Goal: Entertainment & Leisure: Consume media (video, audio)

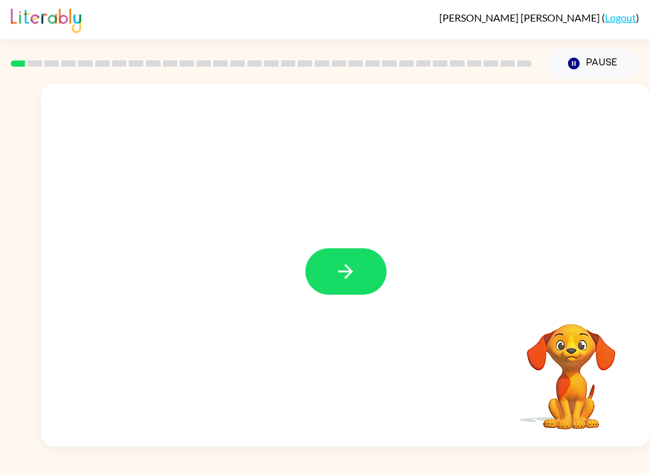
click at [361, 262] on button "button" at bounding box center [346, 271] width 81 height 46
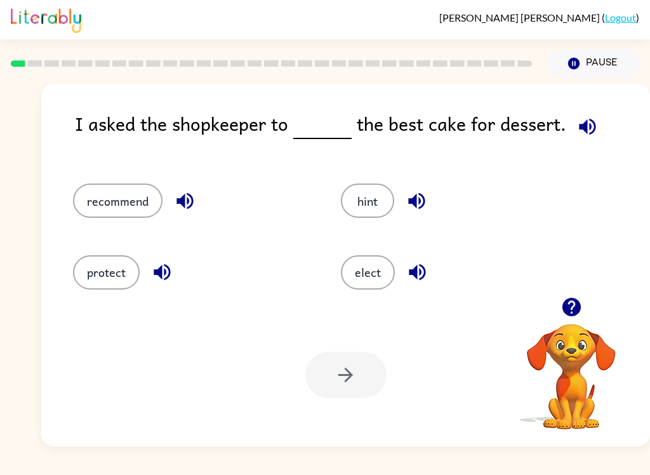
click at [427, 273] on icon "button" at bounding box center [417, 272] width 22 height 22
click at [111, 204] on button "recommend" at bounding box center [118, 201] width 90 height 34
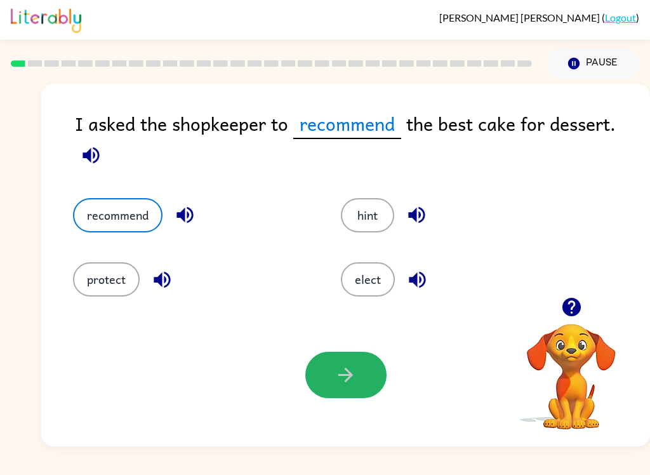
click at [330, 387] on button "button" at bounding box center [346, 375] width 81 height 46
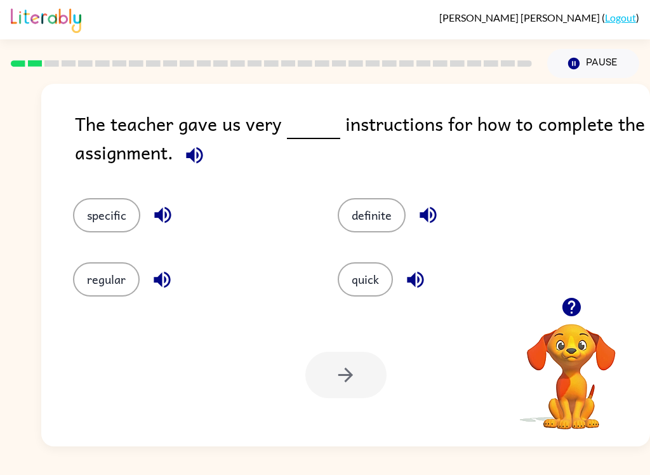
click at [86, 218] on button "specific" at bounding box center [106, 215] width 67 height 34
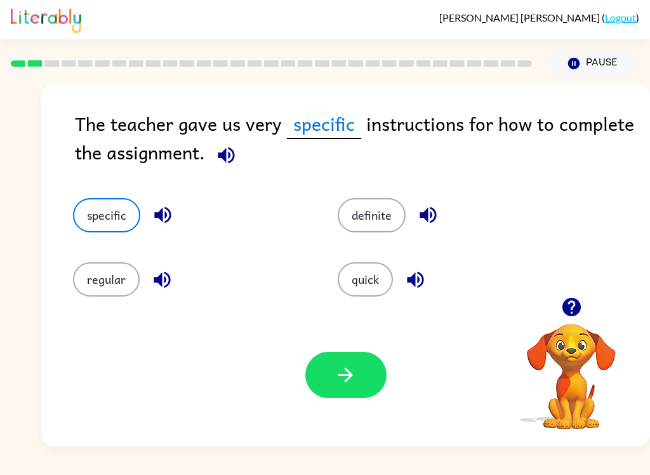
click at [370, 379] on button "button" at bounding box center [346, 375] width 81 height 46
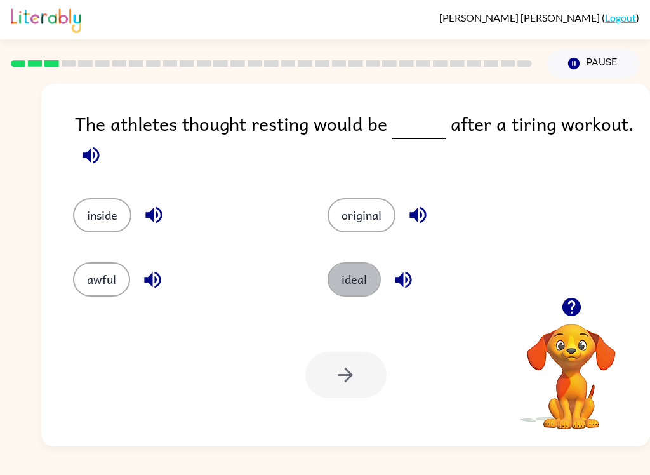
click at [368, 283] on button "ideal" at bounding box center [354, 279] width 53 height 34
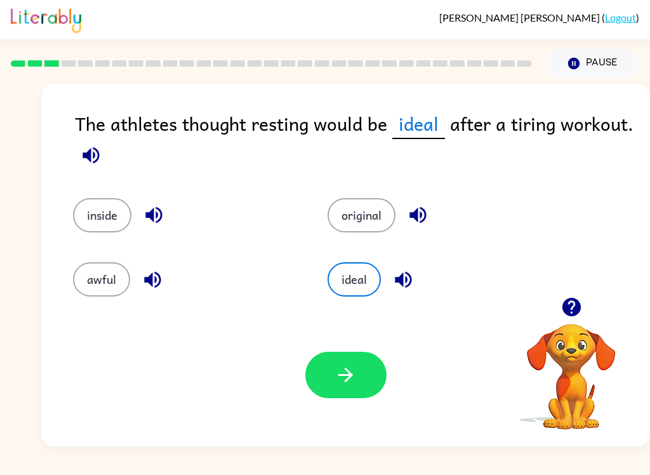
click at [372, 379] on button "button" at bounding box center [346, 375] width 81 height 46
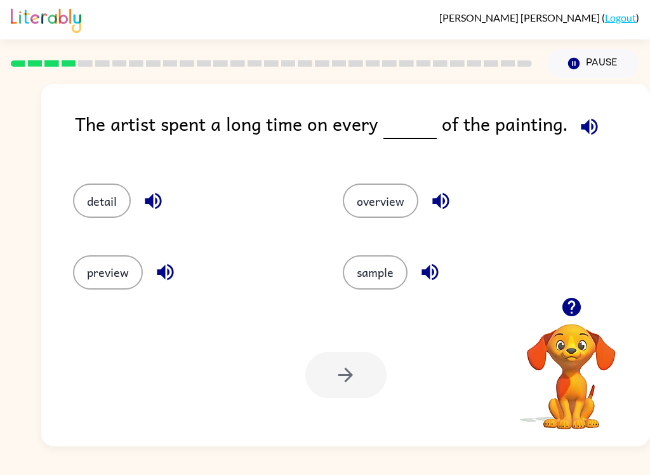
click at [88, 189] on button "detail" at bounding box center [102, 201] width 58 height 34
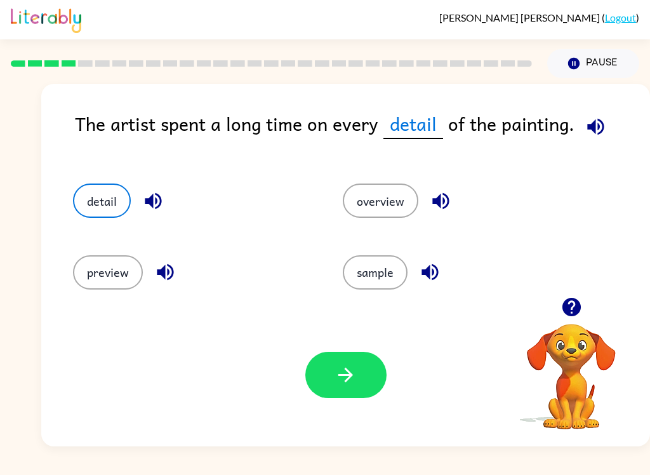
click at [354, 394] on button "button" at bounding box center [346, 375] width 81 height 46
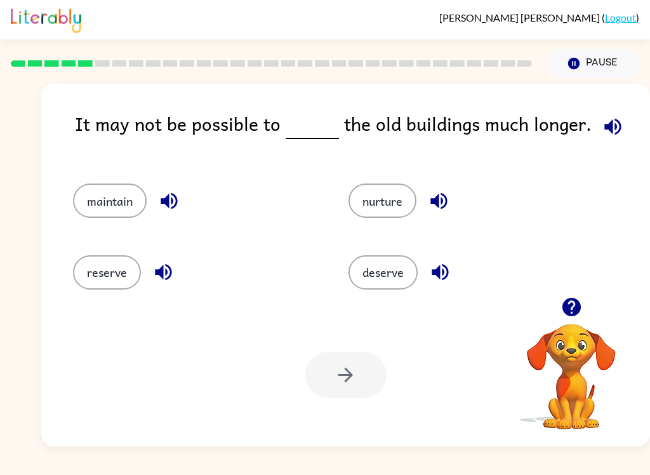
click at [393, 282] on button "deserve" at bounding box center [383, 272] width 69 height 34
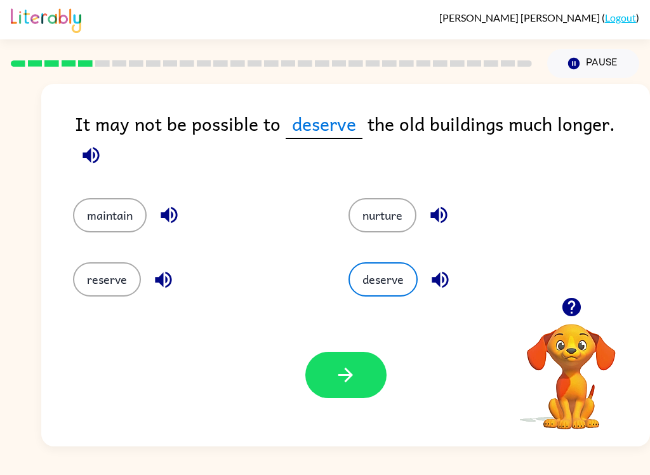
click at [363, 392] on button "button" at bounding box center [346, 375] width 81 height 46
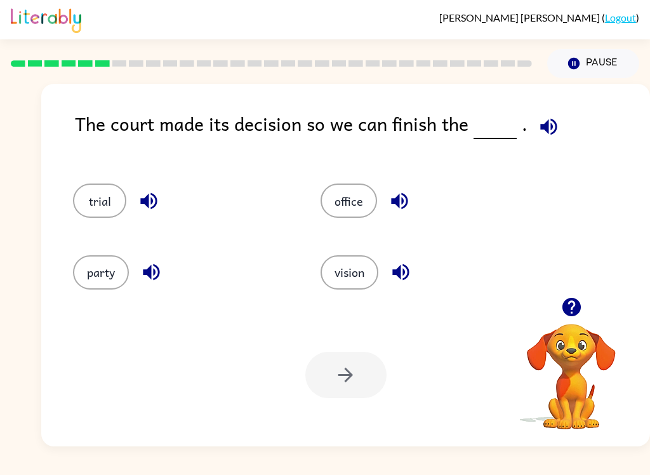
click at [97, 210] on button "trial" at bounding box center [99, 201] width 53 height 34
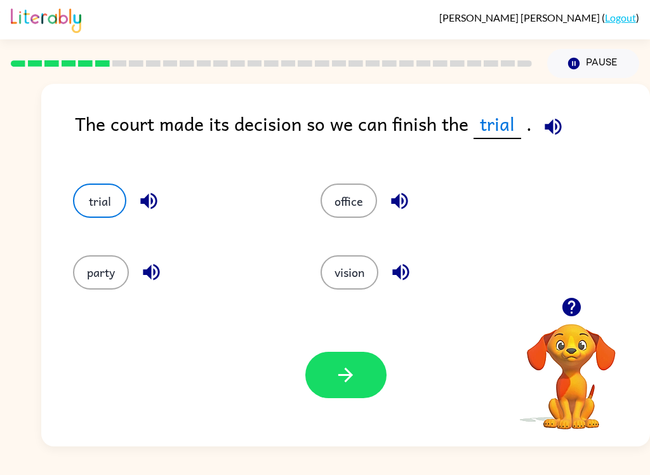
click at [347, 368] on icon "button" at bounding box center [346, 375] width 22 height 22
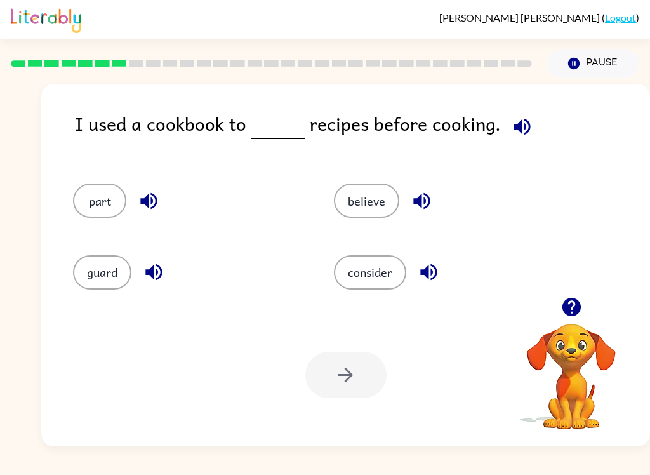
click at [370, 273] on button "consider" at bounding box center [370, 272] width 72 height 34
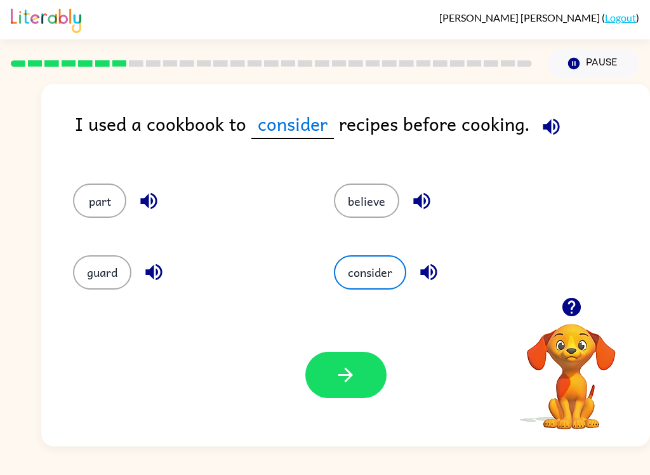
click at [102, 279] on button "guard" at bounding box center [102, 272] width 58 height 34
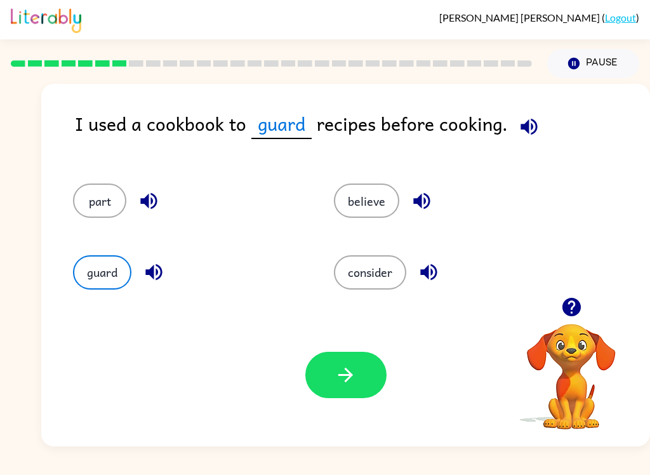
click at [359, 380] on button "button" at bounding box center [346, 375] width 81 height 46
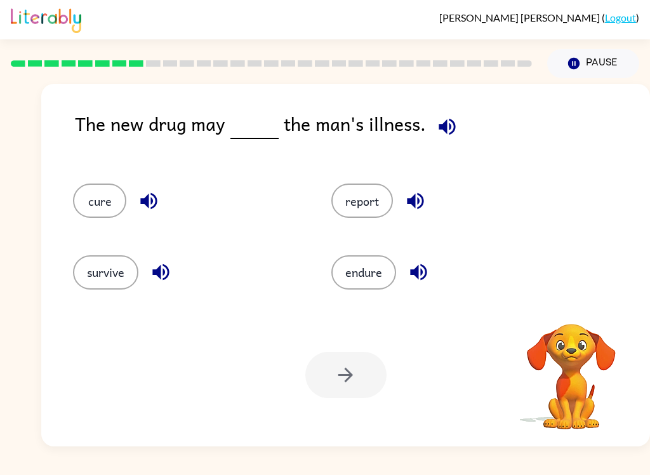
click at [382, 276] on button "endure" at bounding box center [364, 272] width 65 height 34
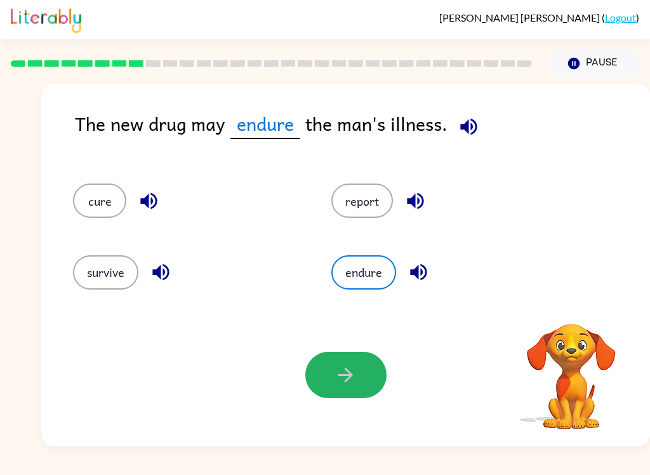
click at [368, 389] on button "button" at bounding box center [346, 375] width 81 height 46
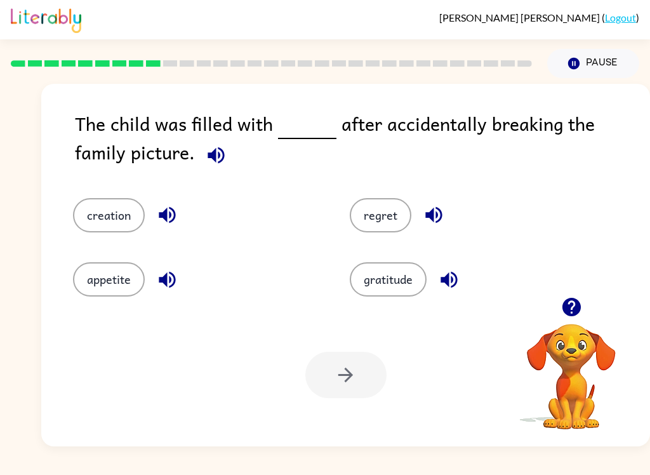
click at [140, 285] on button "appetite" at bounding box center [109, 279] width 72 height 34
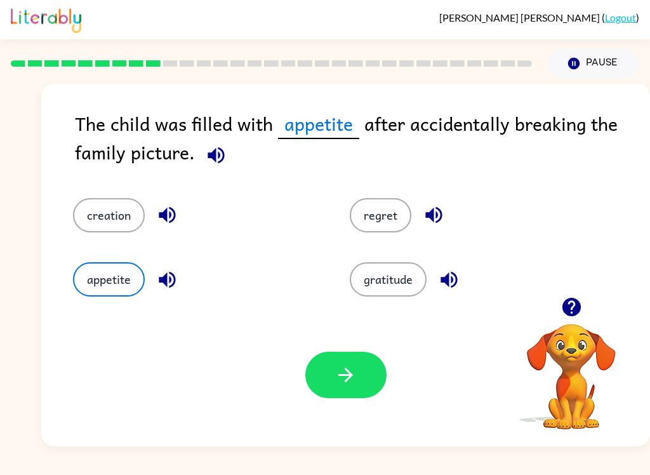
click at [393, 229] on button "regret" at bounding box center [381, 215] width 62 height 34
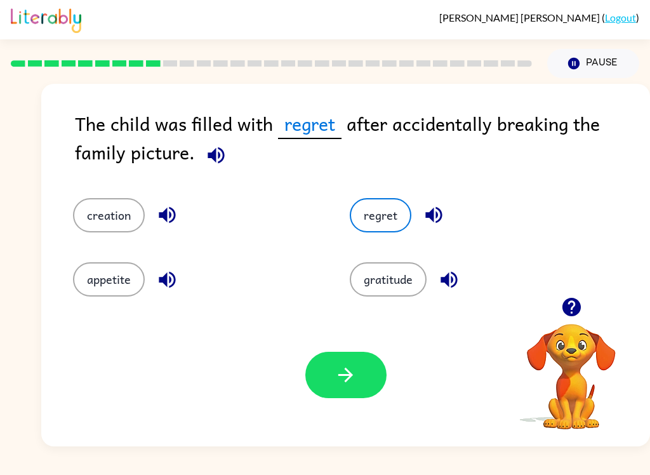
click at [441, 213] on icon "button" at bounding box center [434, 215] width 17 height 17
click at [101, 210] on button "creation" at bounding box center [109, 215] width 72 height 34
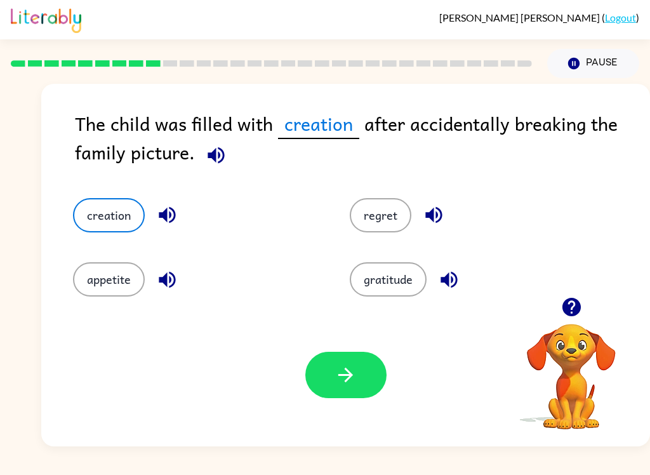
click at [393, 293] on button "gratitude" at bounding box center [388, 279] width 77 height 34
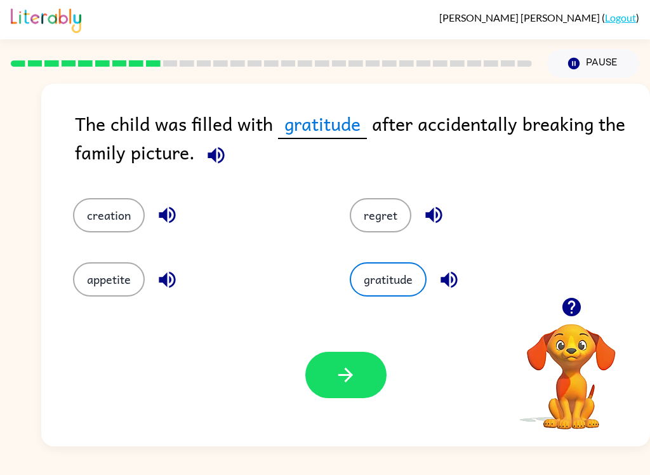
click at [360, 374] on button "button" at bounding box center [346, 375] width 81 height 46
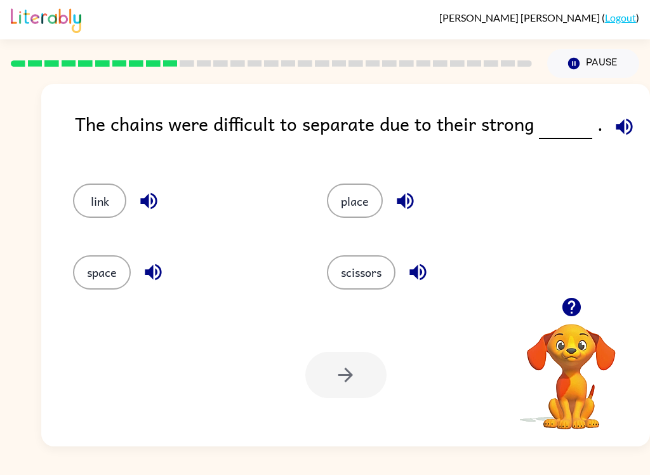
click at [94, 208] on button "link" at bounding box center [99, 201] width 53 height 34
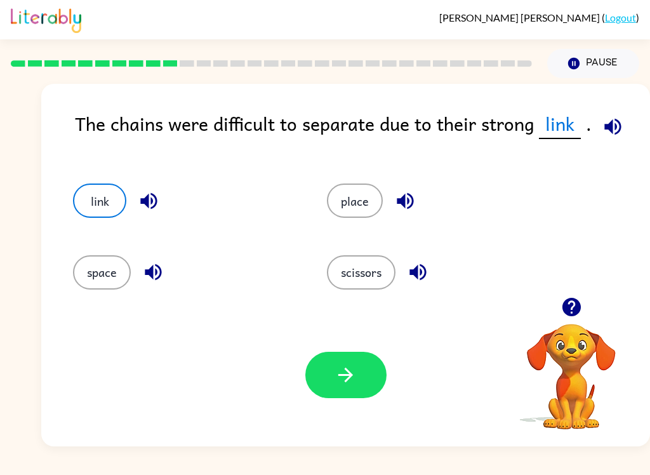
click at [350, 412] on div "Your browser must support playing .mp4 files to use Literably. Please try using…" at bounding box center [345, 375] width 609 height 143
click at [349, 412] on div "Your browser must support playing .mp4 files to use Literably. Please try using…" at bounding box center [345, 375] width 609 height 143
click at [338, 409] on div "Your browser must support playing .mp4 files to use Literably. Please try using…" at bounding box center [345, 375] width 609 height 143
click at [347, 398] on button "button" at bounding box center [346, 375] width 81 height 46
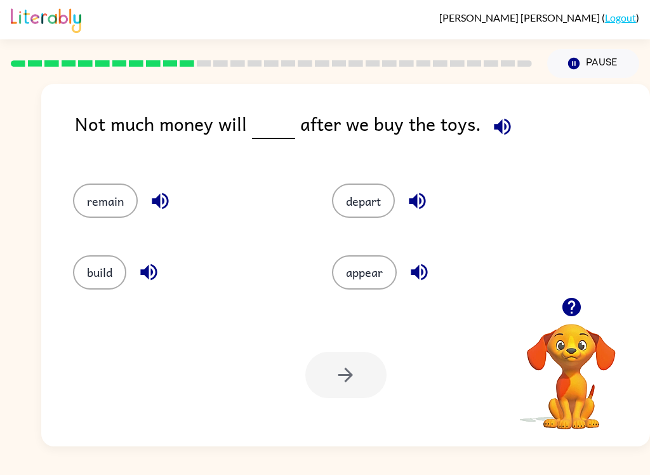
click at [379, 210] on button "depart" at bounding box center [363, 201] width 63 height 34
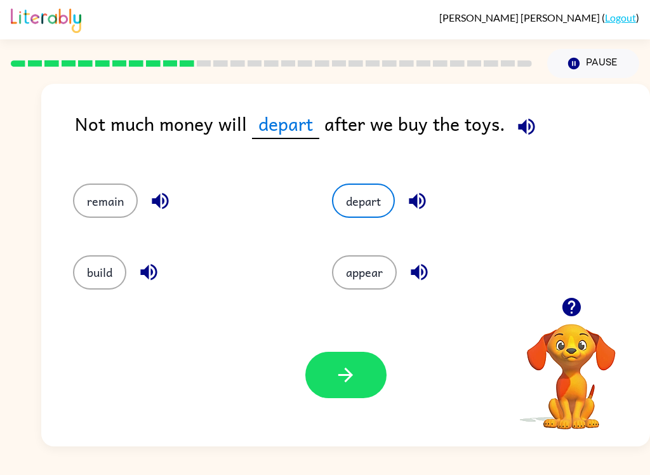
click at [329, 383] on button "button" at bounding box center [346, 375] width 81 height 46
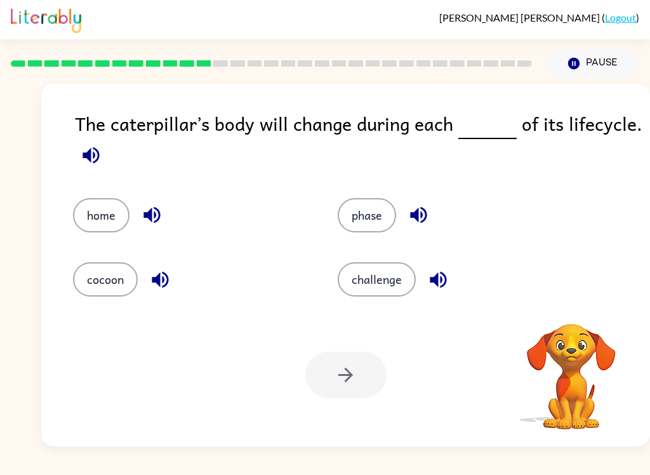
click at [102, 293] on button "cocoon" at bounding box center [105, 279] width 65 height 34
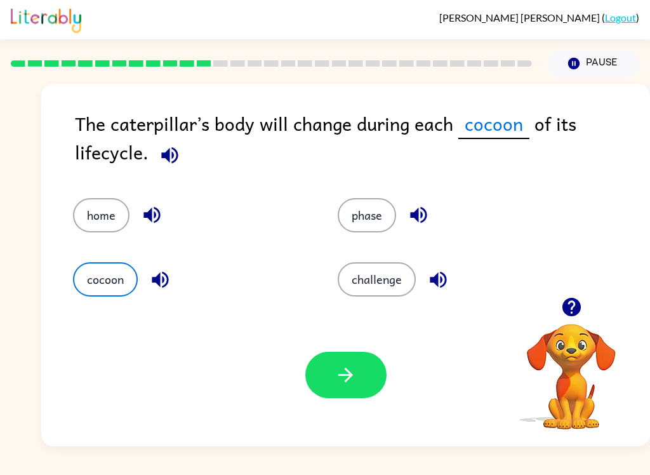
click at [362, 367] on button "button" at bounding box center [346, 375] width 81 height 46
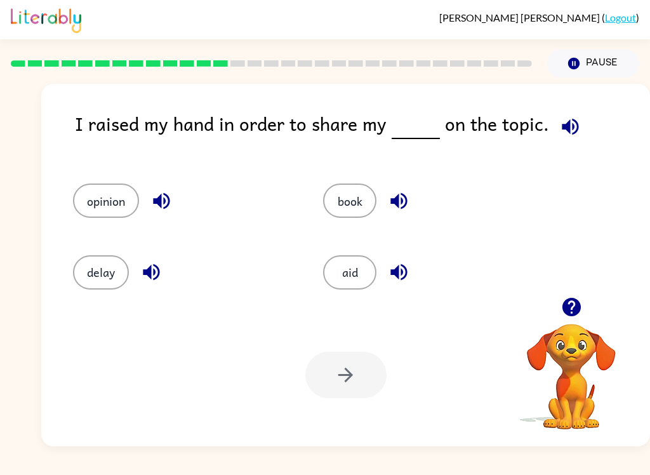
click at [358, 282] on button "aid" at bounding box center [349, 272] width 53 height 34
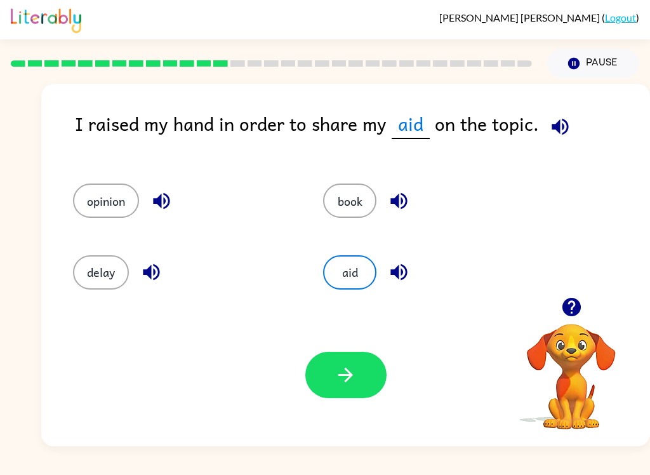
click at [333, 370] on button "button" at bounding box center [346, 375] width 81 height 46
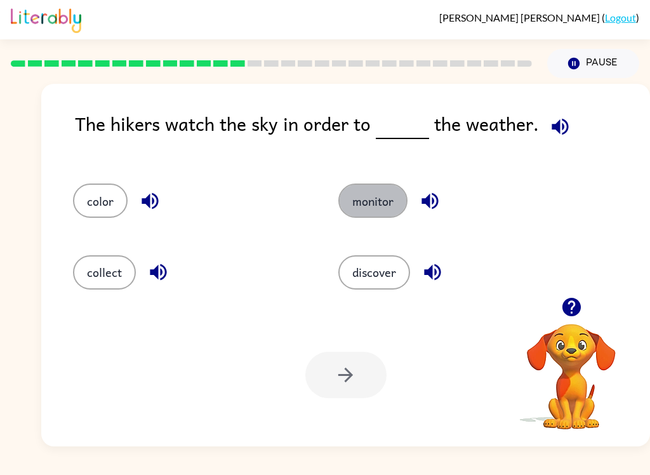
click at [372, 203] on button "monitor" at bounding box center [373, 201] width 69 height 34
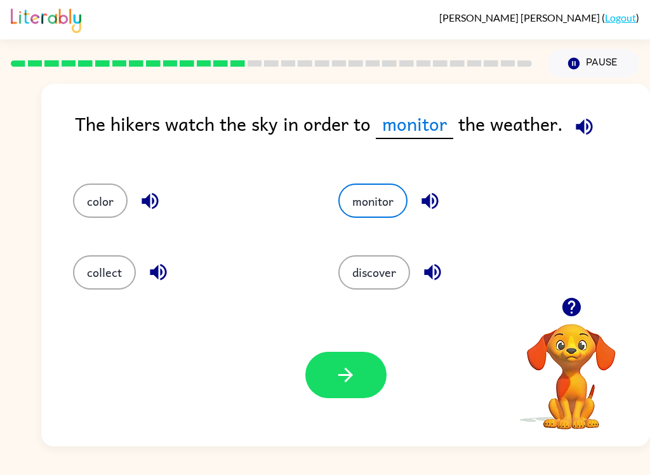
click at [351, 374] on icon "button" at bounding box center [346, 375] width 15 height 15
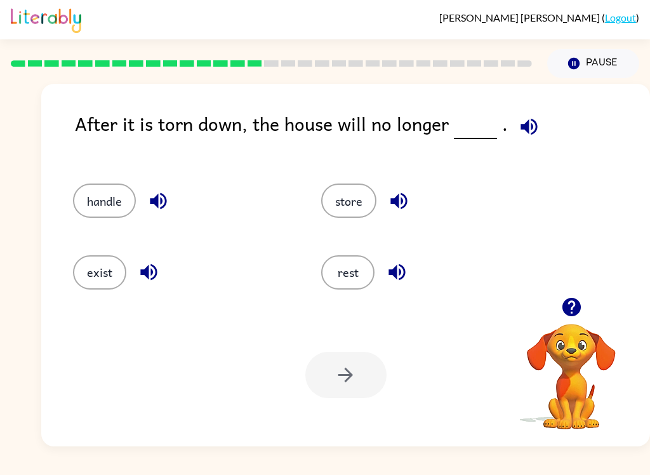
click at [100, 276] on button "exist" at bounding box center [99, 272] width 53 height 34
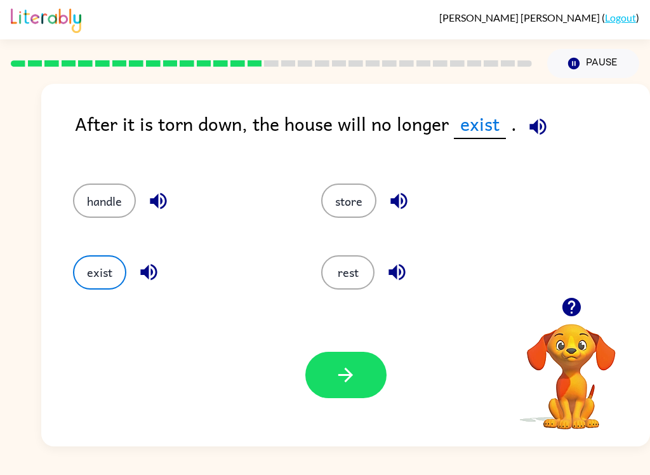
click at [91, 185] on button "handle" at bounding box center [104, 201] width 63 height 34
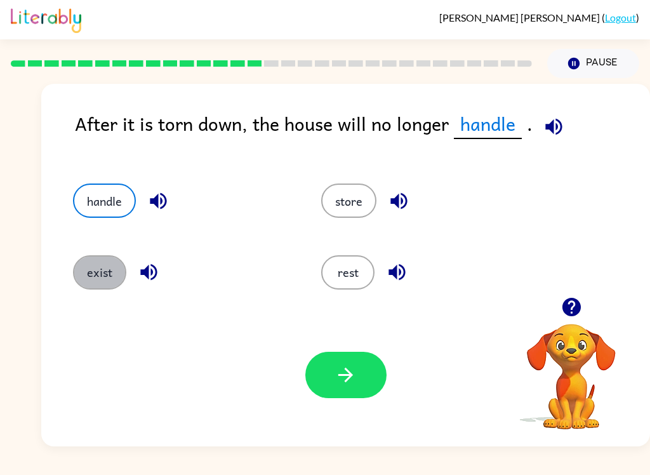
click at [95, 285] on button "exist" at bounding box center [99, 272] width 53 height 34
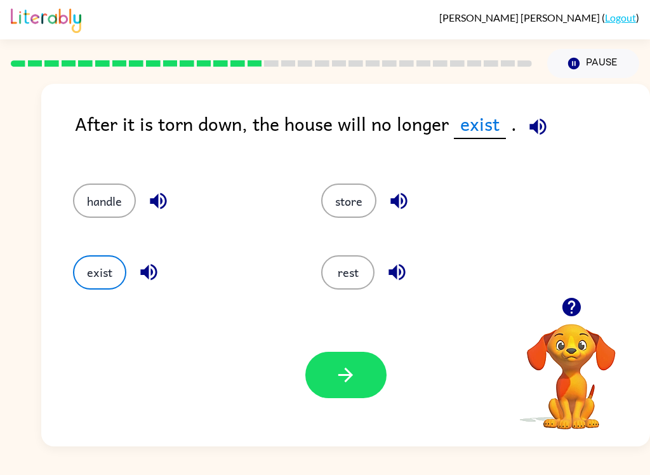
click at [368, 372] on button "button" at bounding box center [346, 375] width 81 height 46
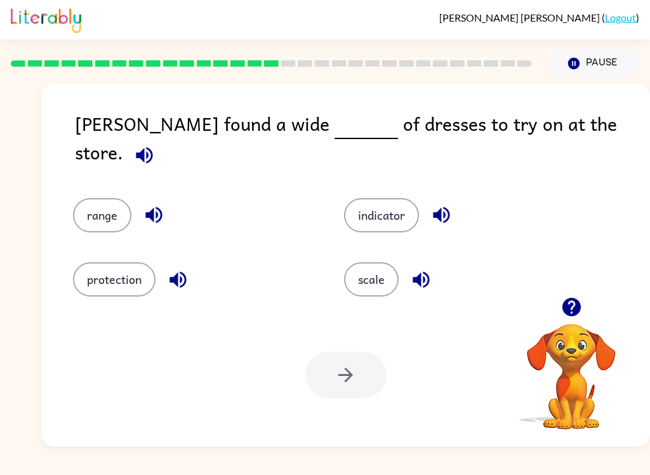
click at [113, 208] on button "range" at bounding box center [102, 215] width 58 height 34
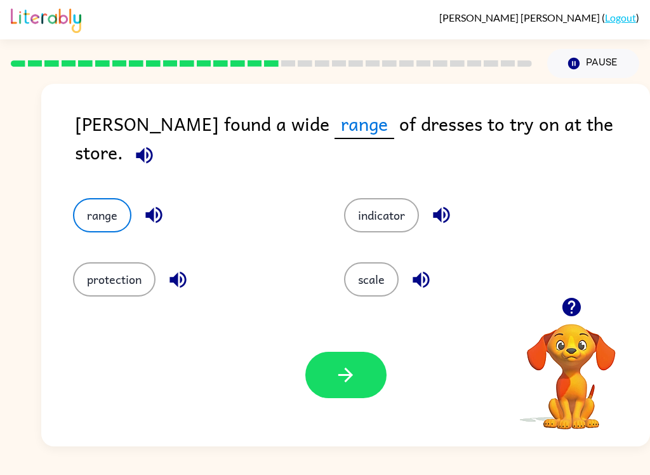
click at [370, 385] on button "button" at bounding box center [346, 375] width 81 height 46
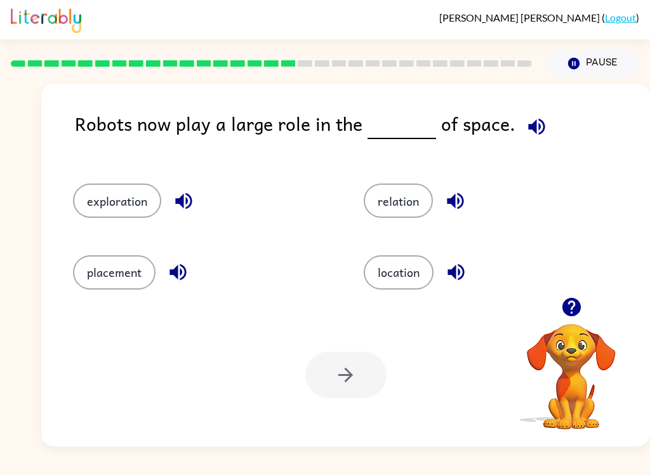
click at [110, 187] on button "exploration" at bounding box center [117, 201] width 88 height 34
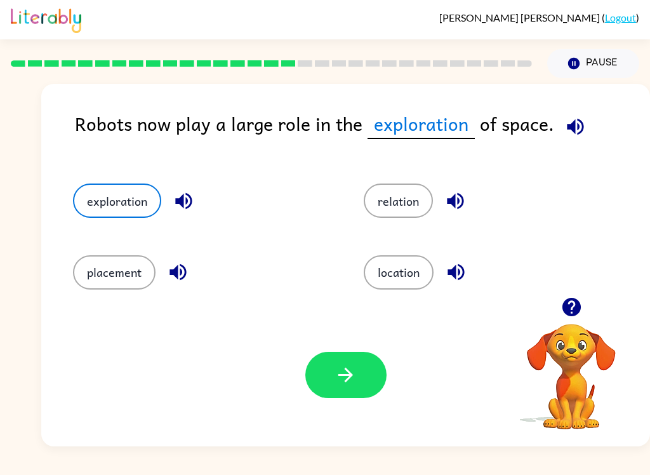
click at [373, 378] on button "button" at bounding box center [346, 375] width 81 height 46
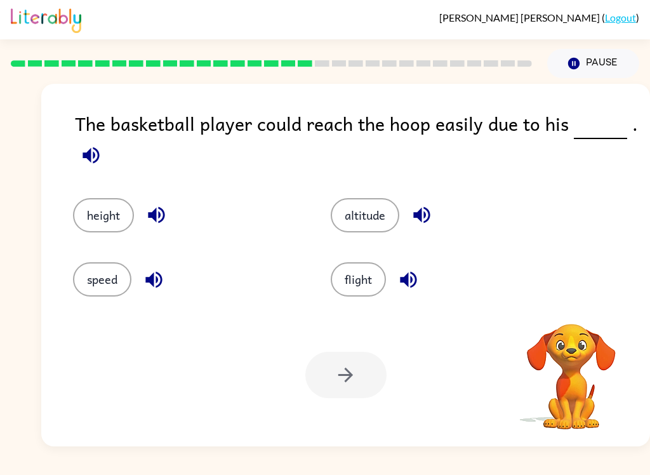
click at [329, 372] on div at bounding box center [346, 375] width 81 height 46
click at [373, 276] on button "flight" at bounding box center [358, 279] width 55 height 34
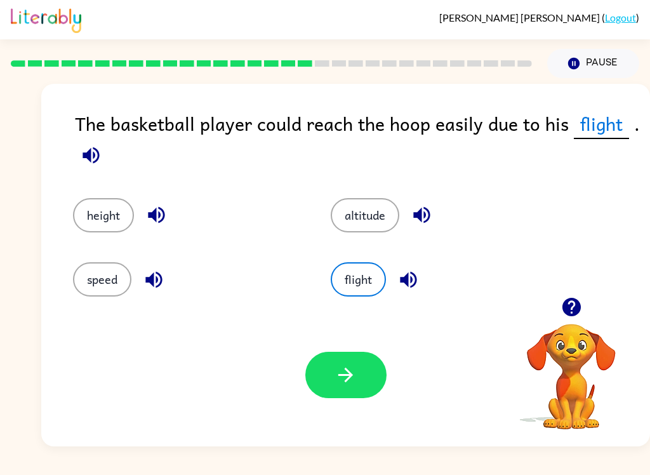
click at [342, 380] on icon "button" at bounding box center [346, 375] width 22 height 22
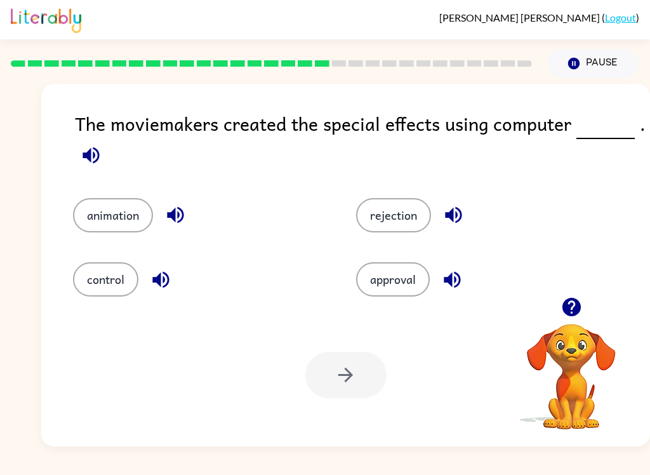
click at [107, 217] on button "animation" at bounding box center [113, 215] width 80 height 34
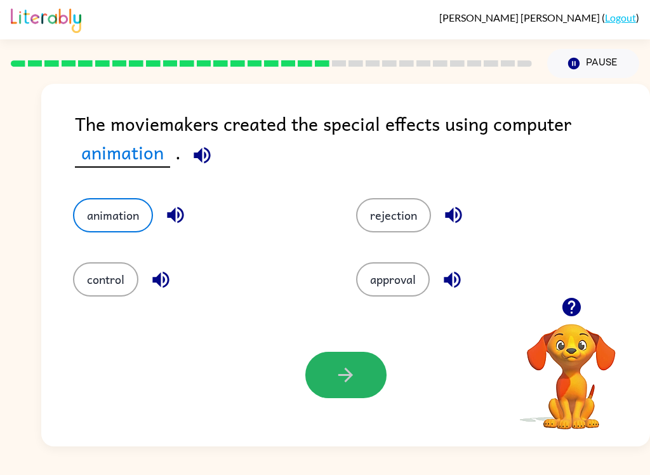
click at [353, 392] on button "button" at bounding box center [346, 375] width 81 height 46
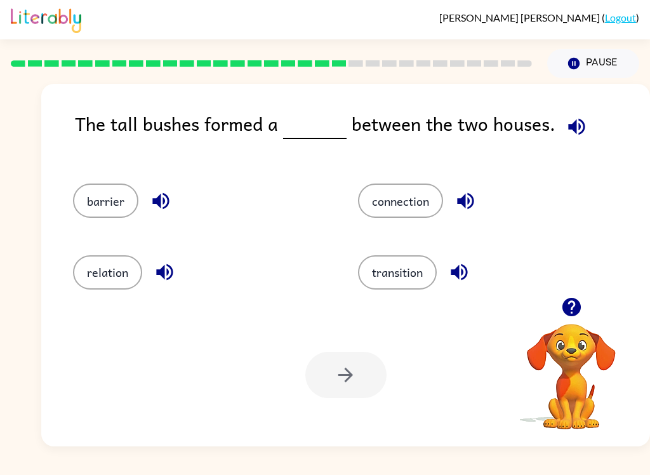
click at [123, 285] on button "relation" at bounding box center [107, 272] width 69 height 34
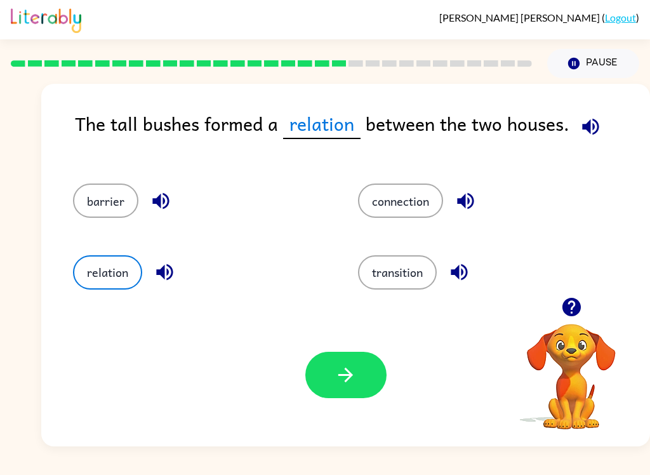
click at [352, 364] on button "button" at bounding box center [346, 375] width 81 height 46
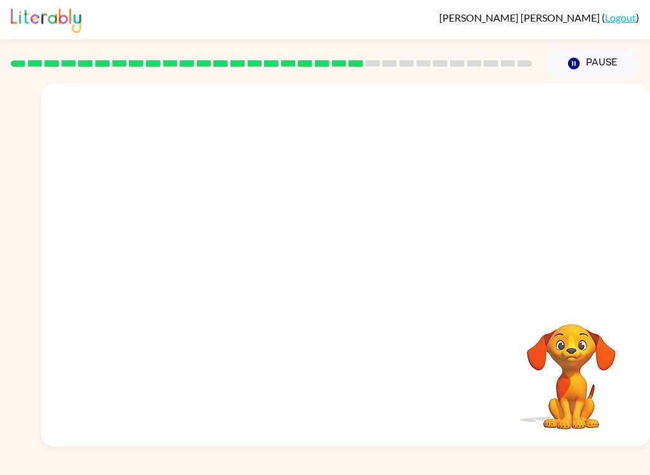
click at [425, 203] on video "Your browser must support playing .mp4 files to use Literably. Please try using…" at bounding box center [345, 190] width 609 height 213
click at [428, 198] on video "Your browser must support playing .mp4 files to use Literably. Please try using…" at bounding box center [345, 190] width 609 height 213
click at [425, 204] on video "Your browser must support playing .mp4 files to use Literably. Please try using…" at bounding box center [345, 190] width 609 height 213
click at [421, 208] on video "Your browser must support playing .mp4 files to use Literably. Please try using…" at bounding box center [345, 190] width 609 height 213
click at [410, 208] on video "Your browser must support playing .mp4 files to use Literably. Please try using…" at bounding box center [345, 190] width 609 height 213
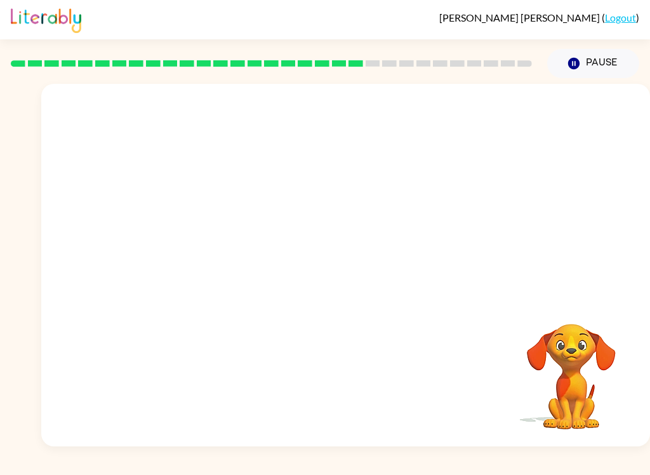
click at [410, 208] on video "Your browser must support playing .mp4 files to use Literably. Please try using…" at bounding box center [345, 190] width 609 height 213
click at [428, 210] on video "Your browser must support playing .mp4 files to use Literably. Please try using…" at bounding box center [345, 190] width 609 height 213
click at [457, 218] on video "Your browser must support playing .mp4 files to use Literably. Please try using…" at bounding box center [345, 190] width 609 height 213
click at [453, 209] on video "Your browser must support playing .mp4 files to use Literably. Please try using…" at bounding box center [345, 190] width 609 height 213
click at [422, 276] on video "Your browser must support playing .mp4 files to use Literably. Please try using…" at bounding box center [345, 190] width 609 height 213
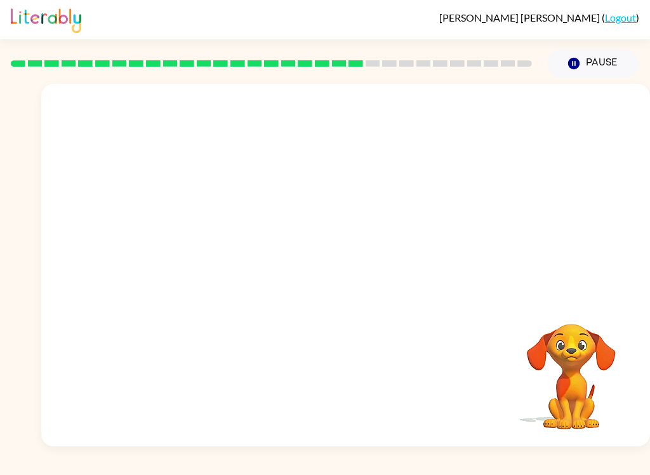
click at [426, 188] on video "Your browser must support playing .mp4 files to use Literably. Please try using…" at bounding box center [345, 190] width 609 height 213
click at [419, 187] on video "Your browser must support playing .mp4 files to use Literably. Please try using…" at bounding box center [345, 190] width 609 height 213
click at [441, 192] on video "Your browser must support playing .mp4 files to use Literably. Please try using…" at bounding box center [345, 190] width 609 height 213
click at [407, 207] on video "Your browser must support playing .mp4 files to use Literably. Please try using…" at bounding box center [345, 190] width 609 height 213
click at [406, 207] on video "Your browser must support playing .mp4 files to use Literably. Please try using…" at bounding box center [345, 190] width 609 height 213
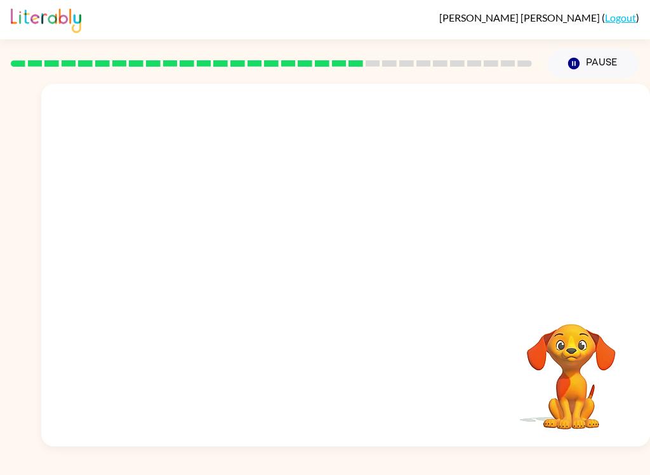
click at [419, 196] on video "Your browser must support playing .mp4 files to use Literably. Please try using…" at bounding box center [345, 190] width 609 height 213
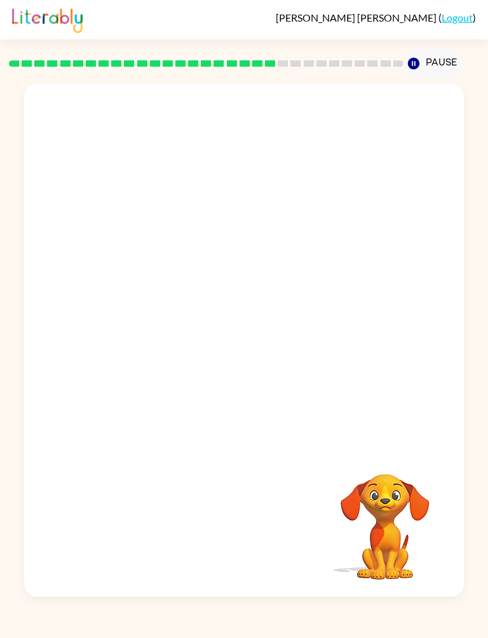
click at [326, 278] on video "Your browser must support playing .mp4 files to use Literably. Please try using…" at bounding box center [243, 265] width 439 height 363
click at [355, 283] on video "Your browser must support playing .mp4 files to use Literably. Please try using…" at bounding box center [243, 265] width 439 height 363
click at [366, 389] on video "Your browser must support playing .mp4 files to use Literably. Please try using…" at bounding box center [243, 265] width 439 height 363
click at [451, 17] on link "Logout" at bounding box center [456, 17] width 31 height 12
click at [455, 22] on link "Logout" at bounding box center [456, 17] width 31 height 12
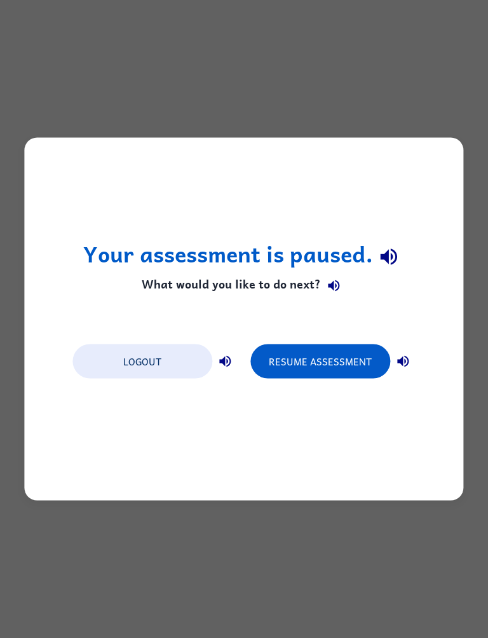
click at [287, 365] on button "Resume Assessment" at bounding box center [320, 361] width 140 height 34
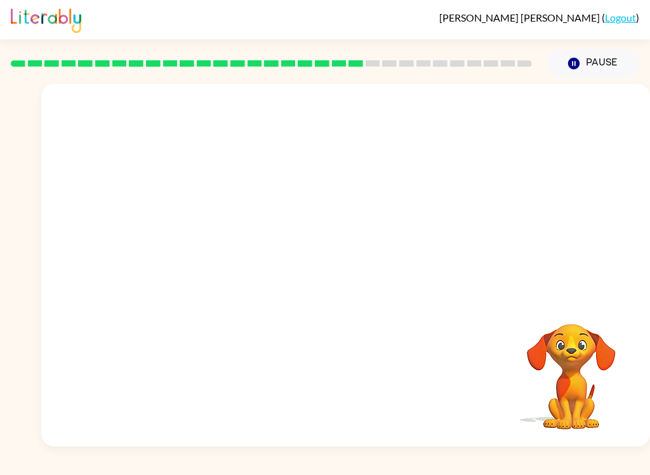
click at [405, 222] on video "Your browser must support playing .mp4 files to use Literably. Please try using…" at bounding box center [345, 190] width 609 height 213
click at [424, 204] on video "Your browser must support playing .mp4 files to use Literably. Please try using…" at bounding box center [345, 190] width 609 height 213
click at [443, 197] on video "Your browser must support playing .mp4 files to use Literably. Please try using…" at bounding box center [345, 190] width 609 height 213
click at [457, 193] on video "Your browser must support playing .mp4 files to use Literably. Please try using…" at bounding box center [345, 190] width 609 height 213
click at [357, 257] on button "button" at bounding box center [346, 271] width 81 height 46
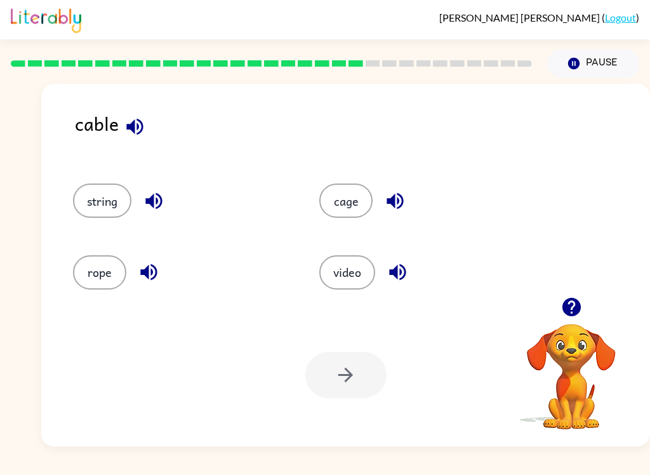
click at [353, 383] on div at bounding box center [346, 375] width 81 height 46
click at [351, 281] on button "video" at bounding box center [347, 272] width 56 height 34
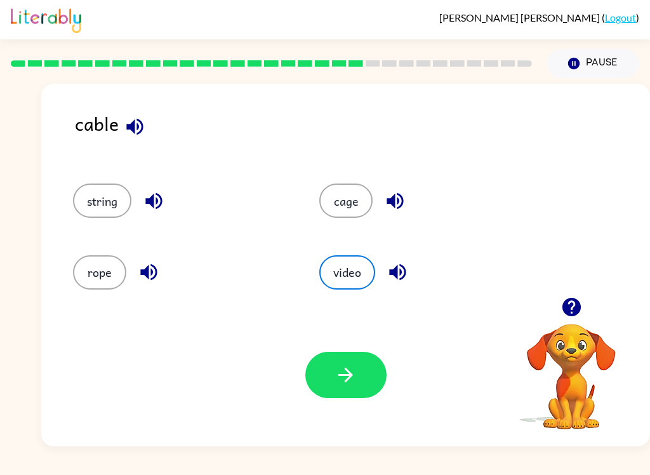
click at [340, 371] on icon "button" at bounding box center [346, 375] width 22 height 22
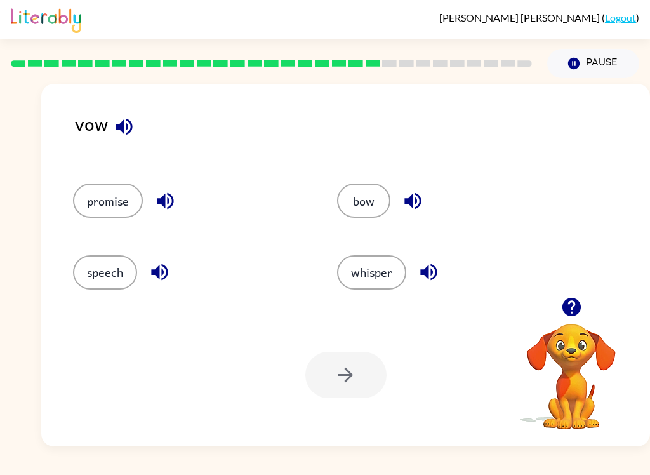
click at [361, 213] on button "bow" at bounding box center [363, 201] width 53 height 34
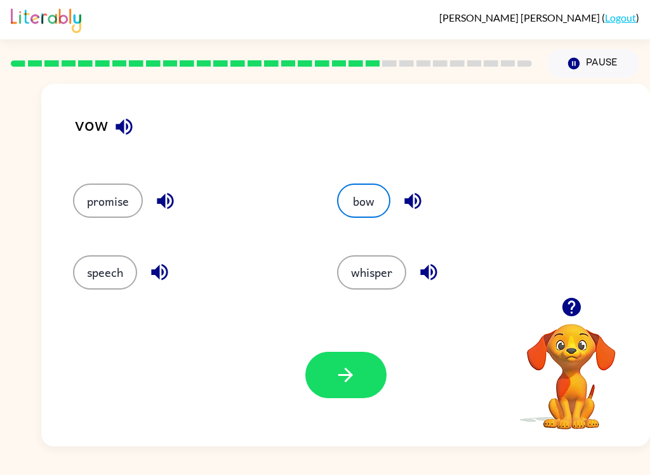
click at [346, 396] on button "button" at bounding box center [346, 375] width 81 height 46
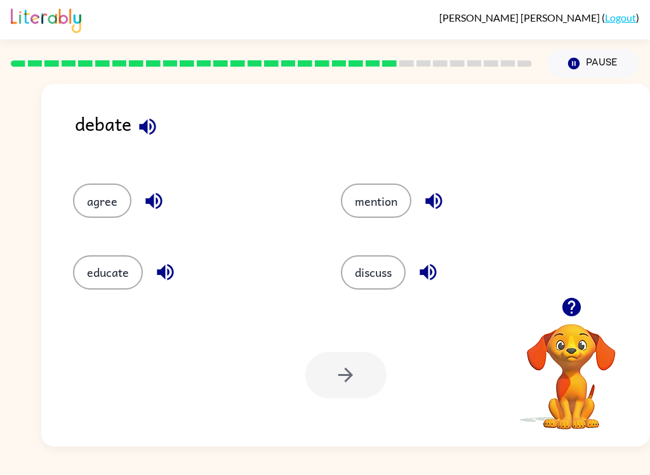
click at [97, 258] on button "educate" at bounding box center [108, 272] width 70 height 34
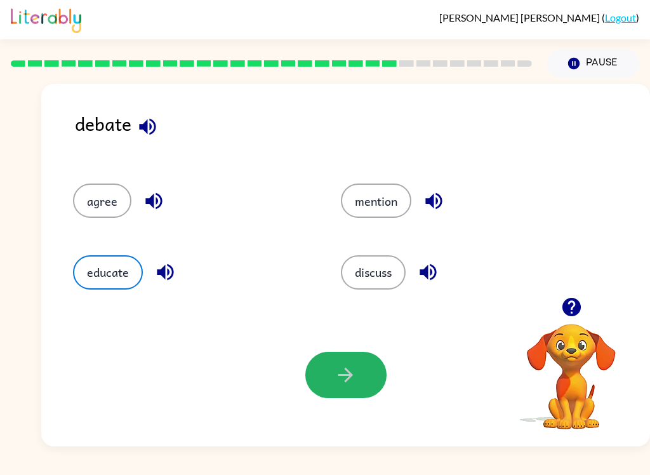
click at [359, 398] on button "button" at bounding box center [346, 375] width 81 height 46
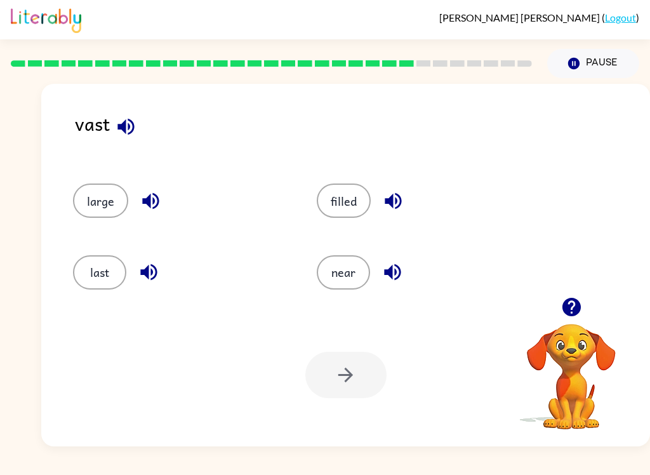
click at [107, 267] on button "last" at bounding box center [99, 272] width 53 height 34
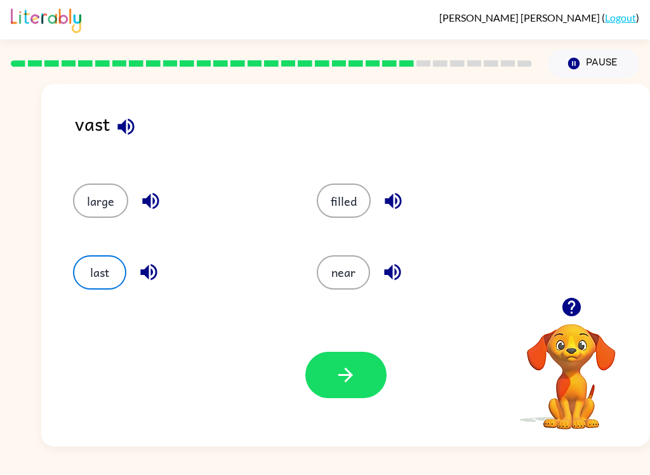
click at [330, 363] on button "button" at bounding box center [346, 375] width 81 height 46
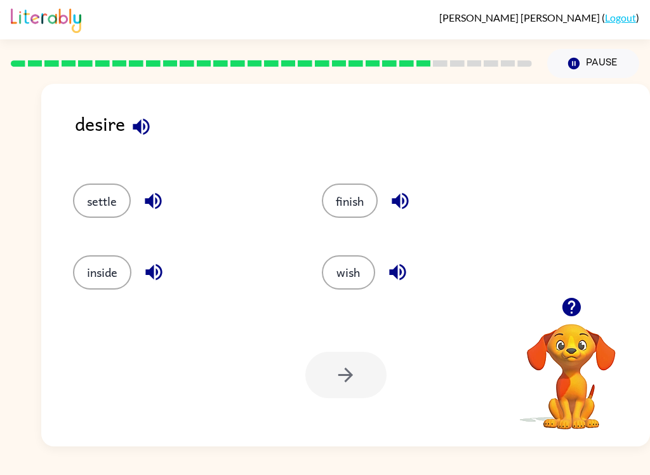
click at [86, 283] on button "inside" at bounding box center [102, 272] width 58 height 34
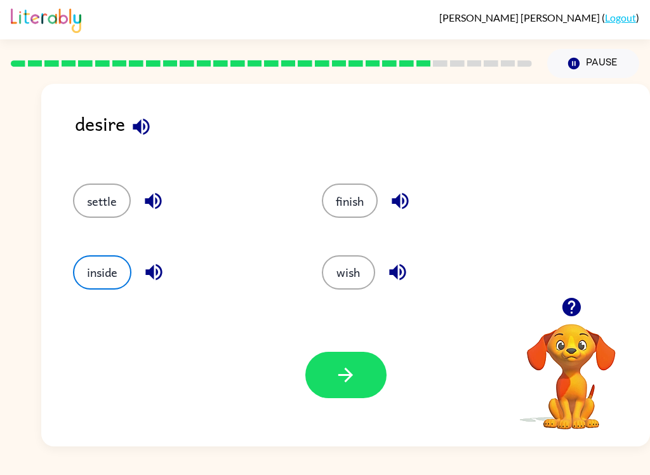
click at [340, 397] on button "button" at bounding box center [346, 375] width 81 height 46
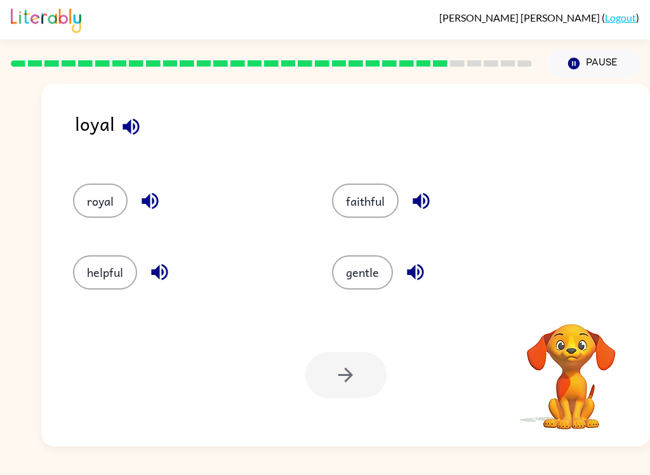
click at [96, 202] on button "royal" at bounding box center [100, 201] width 55 height 34
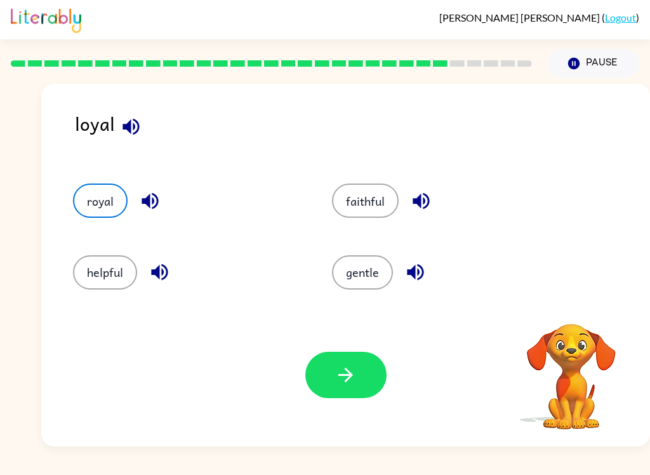
click at [354, 390] on button "button" at bounding box center [346, 375] width 81 height 46
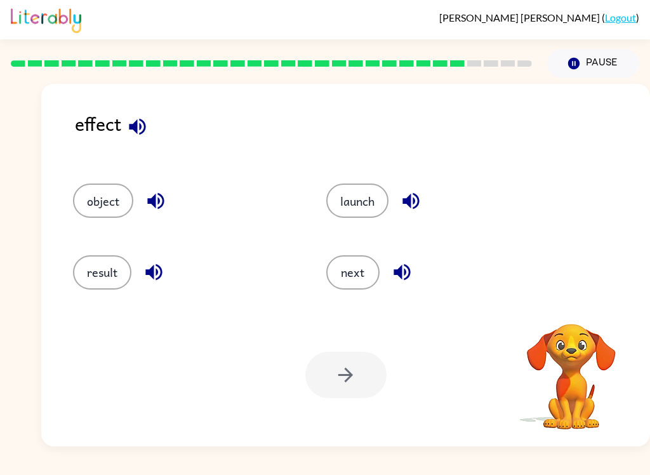
click at [109, 281] on button "result" at bounding box center [102, 272] width 58 height 34
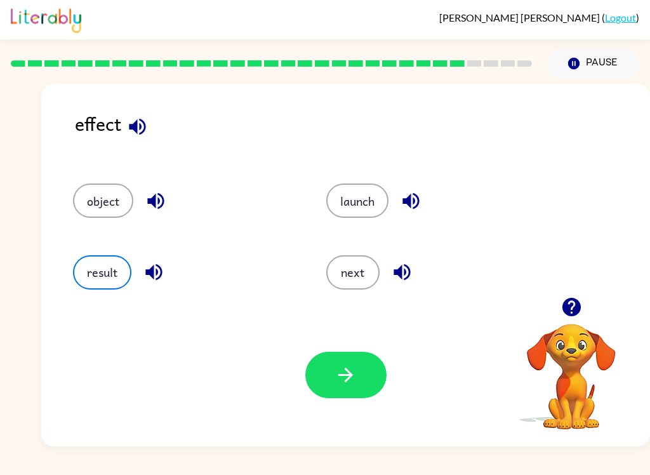
click at [340, 370] on icon "button" at bounding box center [346, 375] width 22 height 22
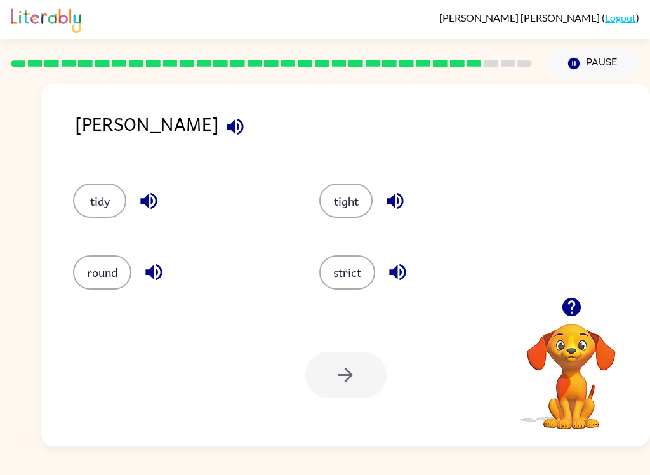
click at [335, 271] on button "strict" at bounding box center [347, 272] width 56 height 34
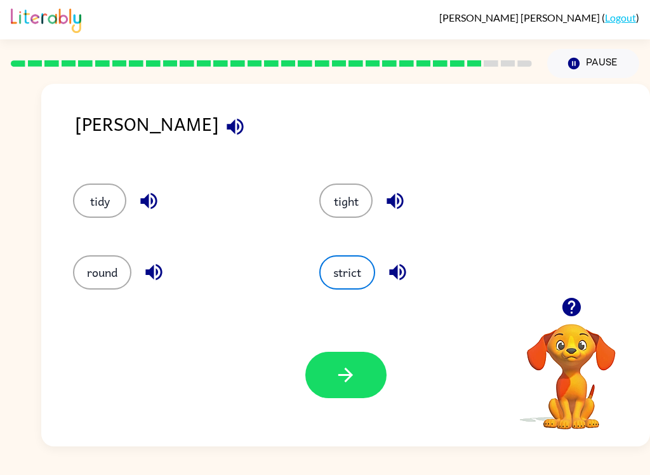
click at [341, 382] on icon "button" at bounding box center [346, 375] width 22 height 22
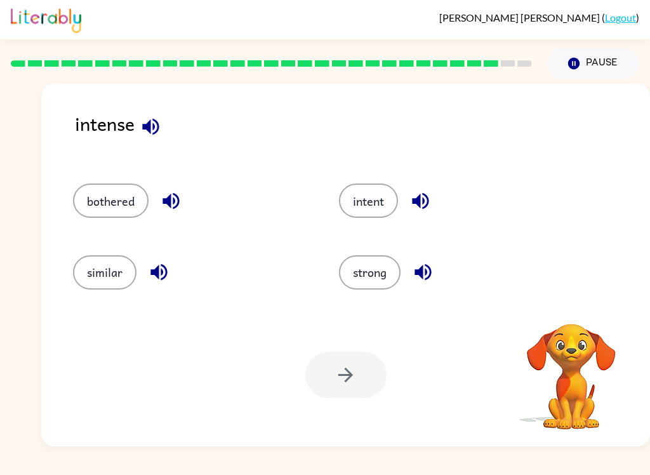
click at [367, 273] on button "strong" at bounding box center [370, 272] width 62 height 34
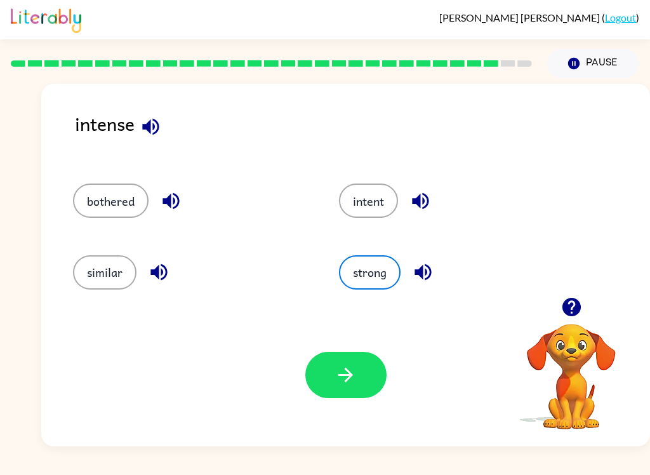
click at [335, 379] on icon "button" at bounding box center [346, 375] width 22 height 22
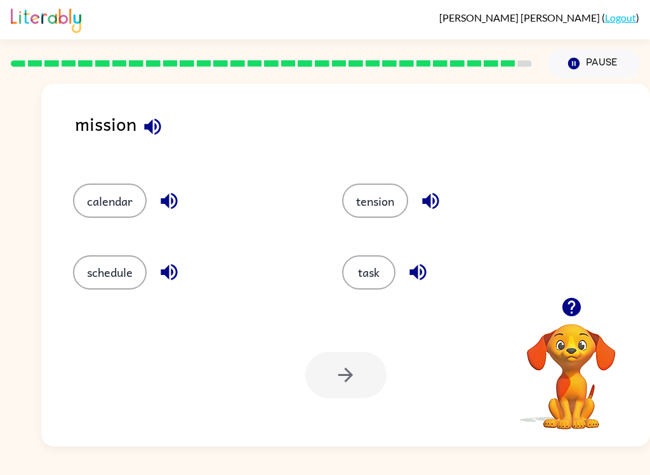
click at [333, 387] on div at bounding box center [346, 375] width 81 height 46
click at [353, 257] on button "task" at bounding box center [368, 272] width 53 height 34
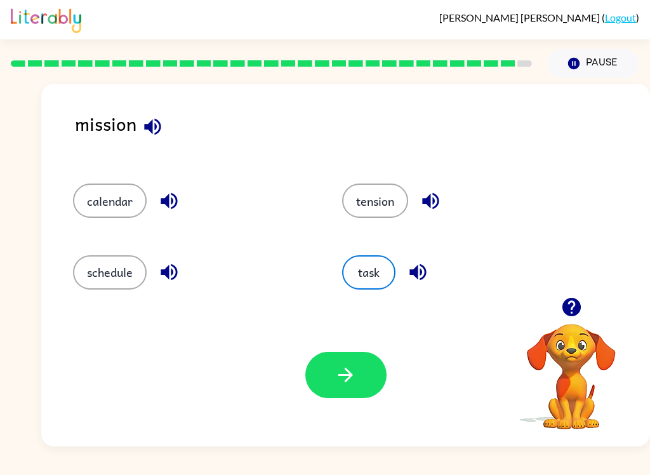
click at [354, 340] on div "Your browser must support playing .mp4 files to use Literably. Please try using…" at bounding box center [345, 375] width 609 height 143
click at [337, 375] on icon "button" at bounding box center [346, 375] width 22 height 22
